Goal: Task Accomplishment & Management: Manage account settings

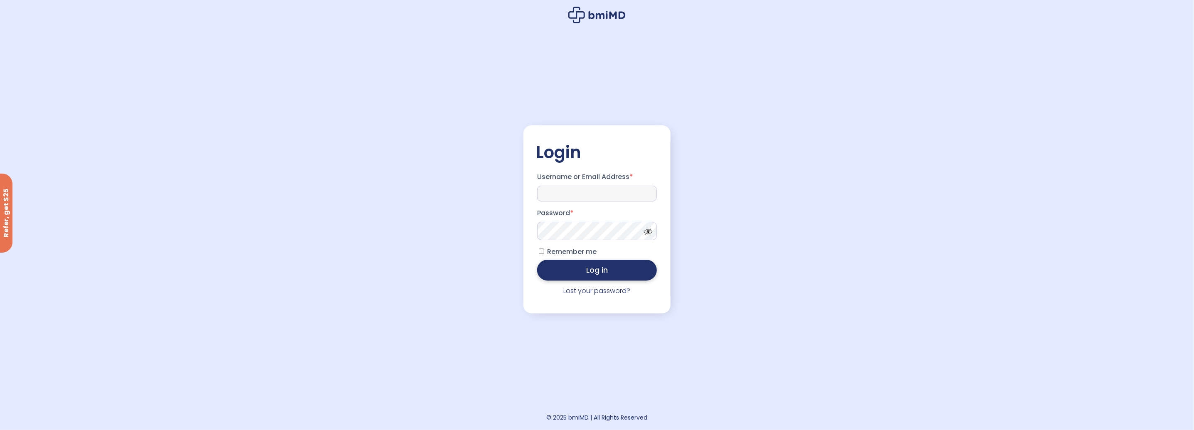
type input "**********"
click at [590, 272] on button "Log in" at bounding box center [597, 269] width 120 height 21
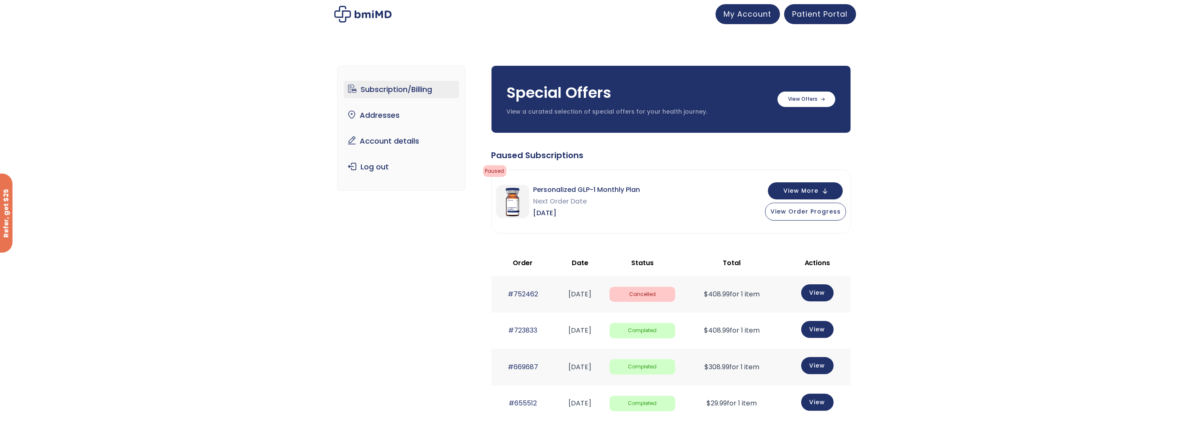
click at [364, 14] on img at bounding box center [362, 14] width 57 height 17
